Goal: Task Accomplishment & Management: Complete application form

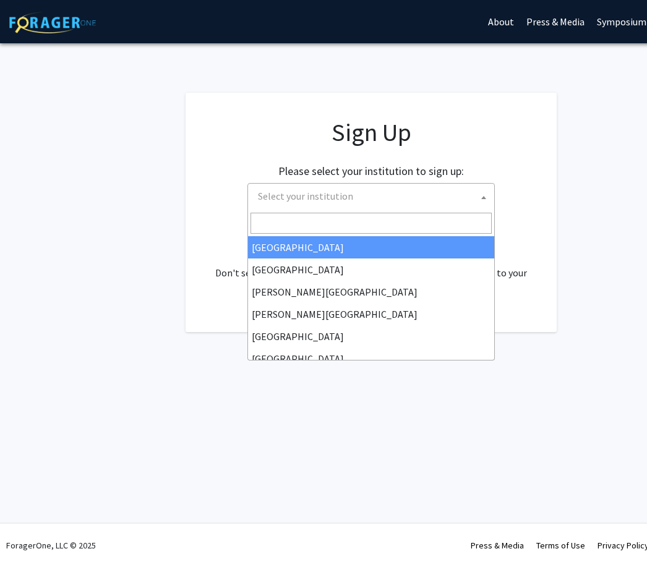
click at [457, 202] on span "Select your institution" at bounding box center [373, 196] width 241 height 25
type input "k"
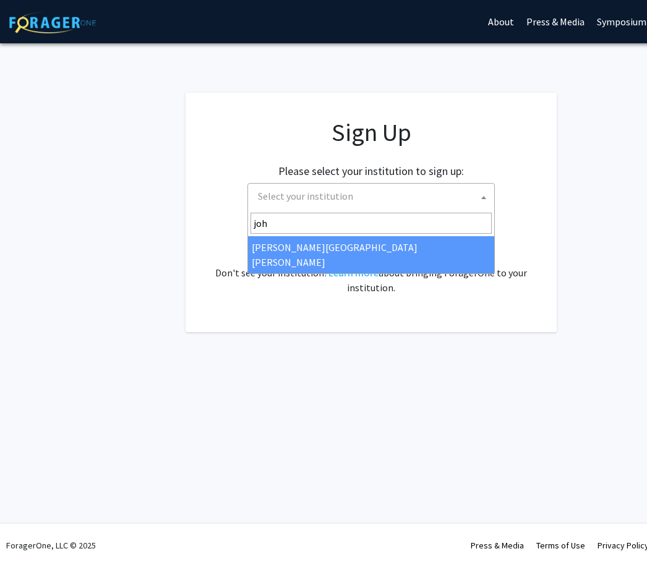
type input "joh"
select select "1"
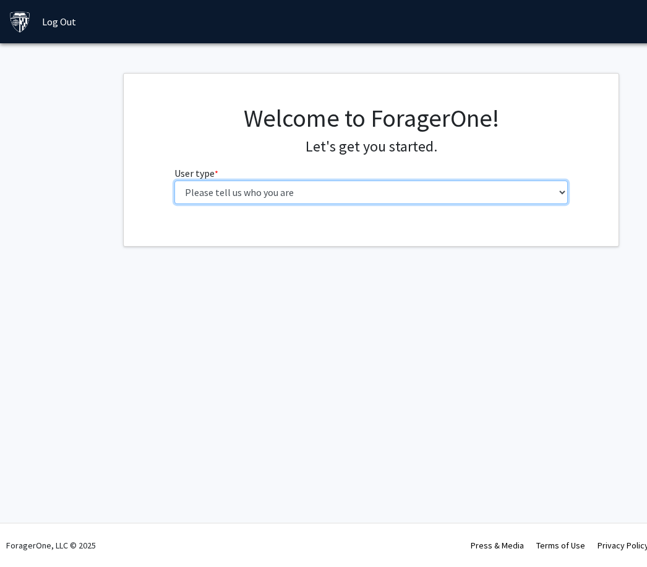
select select "2: masters"
